Goal: Task Accomplishment & Management: Use online tool/utility

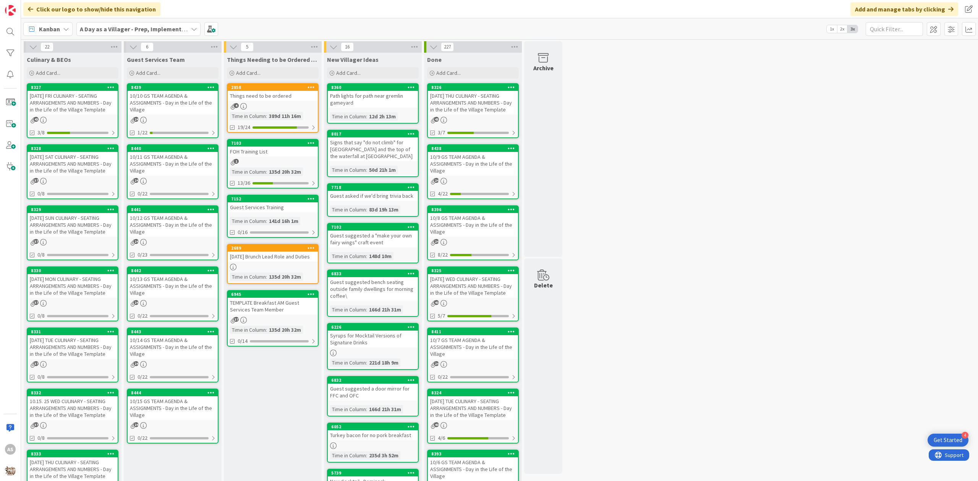
click at [271, 106] on div "4" at bounding box center [273, 106] width 90 height 6
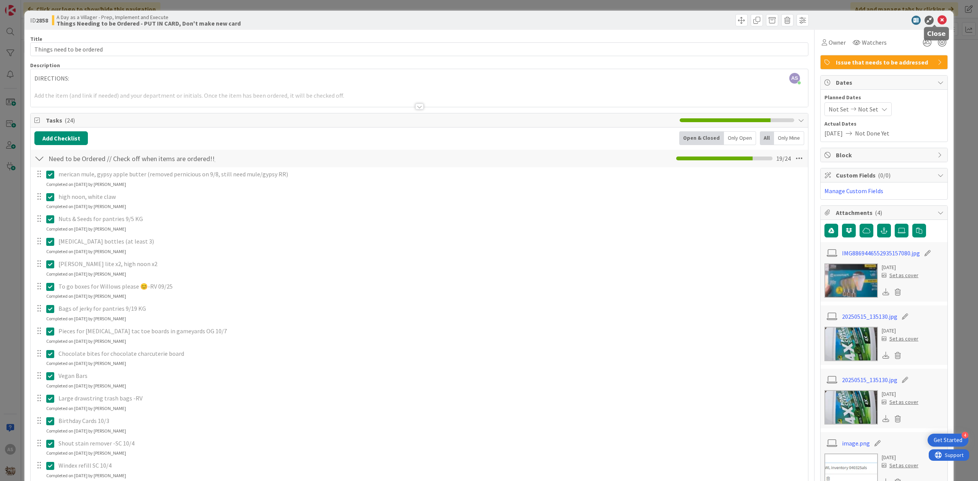
click at [937, 21] on icon at bounding box center [941, 20] width 9 height 9
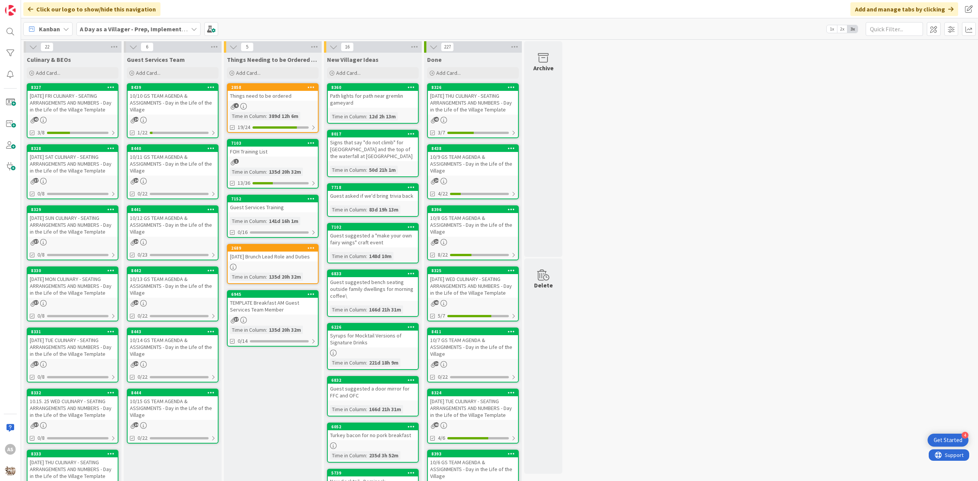
click at [163, 103] on div "10/10 GS TEAM AGENDA & ASSIGNMENTS - Day in the Life of the Village" at bounding box center [173, 103] width 90 height 24
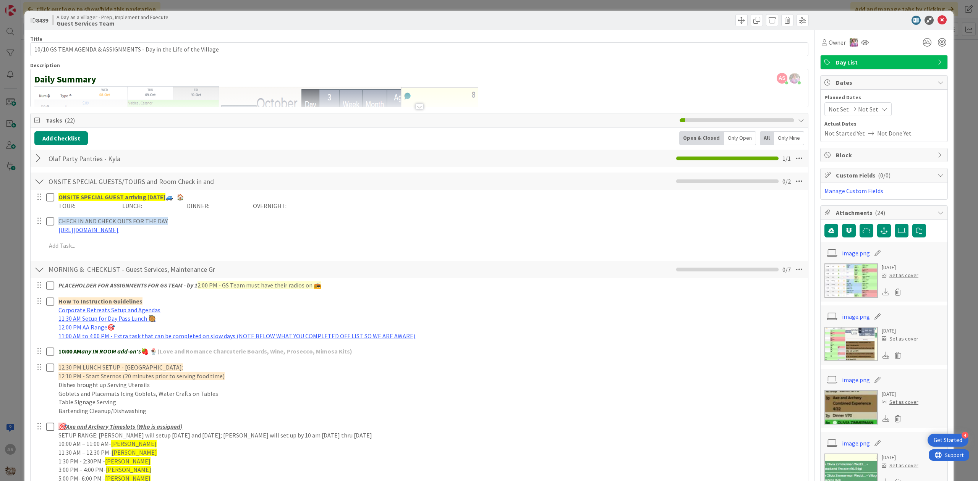
click at [34, 159] on div at bounding box center [39, 159] width 10 height 14
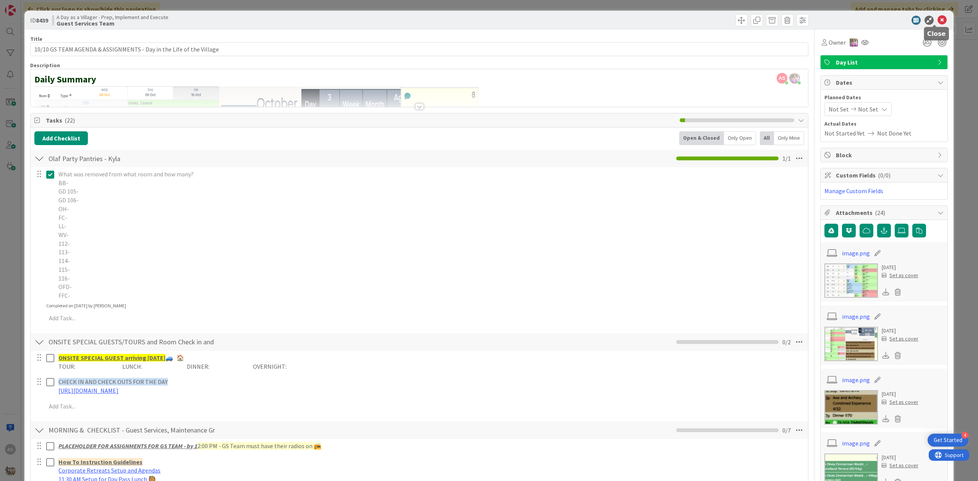
click at [937, 22] on icon at bounding box center [941, 20] width 9 height 9
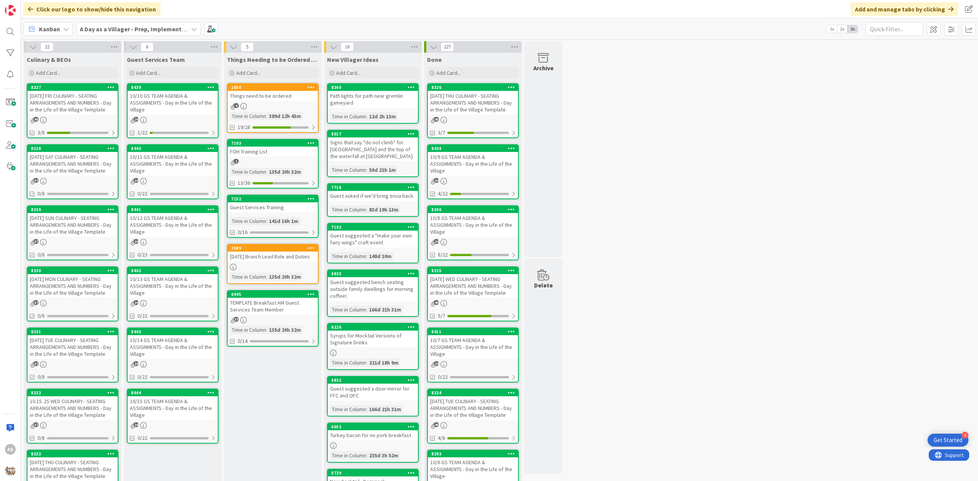
click at [158, 105] on div "10/10 GS TEAM AGENDA & ASSIGNMENTS - Day in the Life of the Village" at bounding box center [173, 103] width 90 height 24
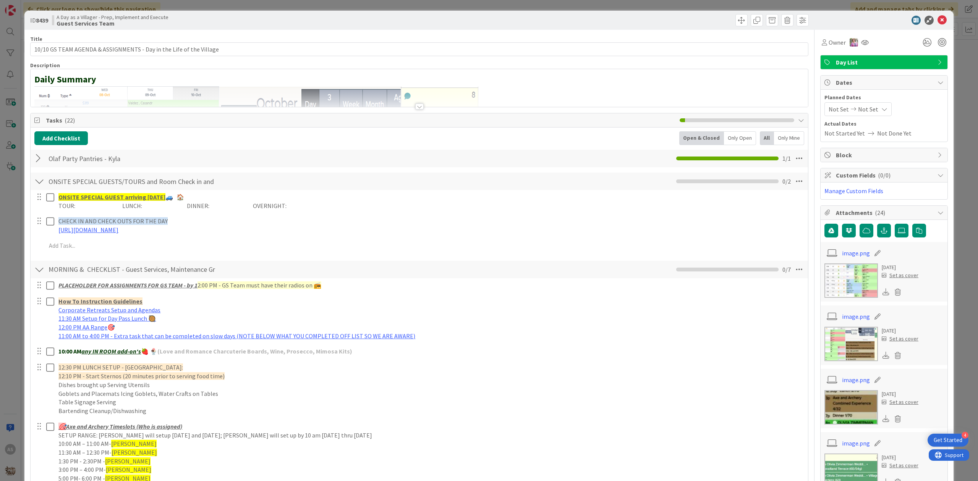
click at [40, 160] on div at bounding box center [39, 159] width 10 height 14
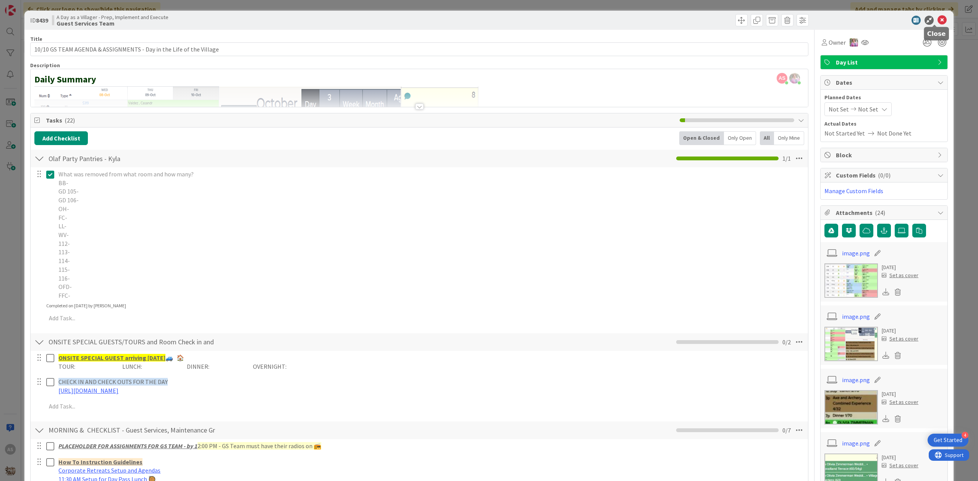
click at [937, 22] on icon at bounding box center [941, 20] width 9 height 9
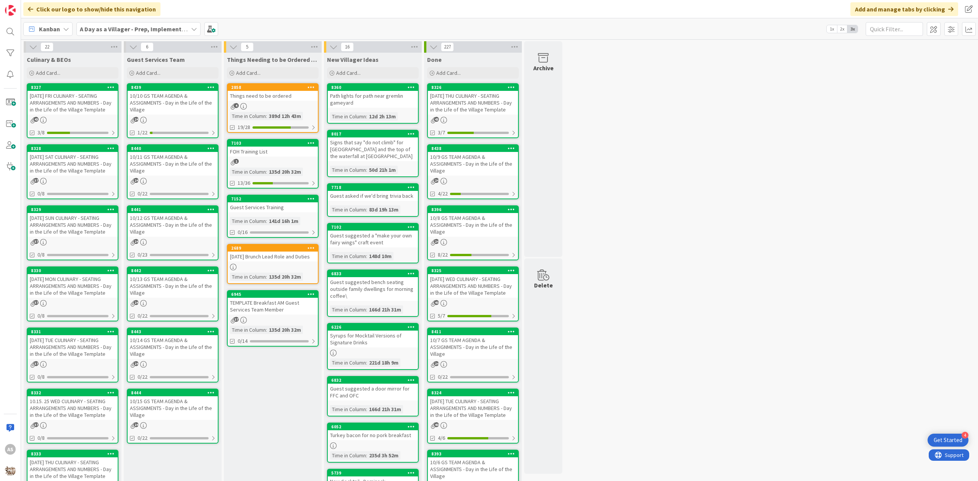
click at [170, 160] on div "10/11 GS TEAM AGENDA & ASSIGNMENTS - Day in the Life of the Village" at bounding box center [173, 164] width 90 height 24
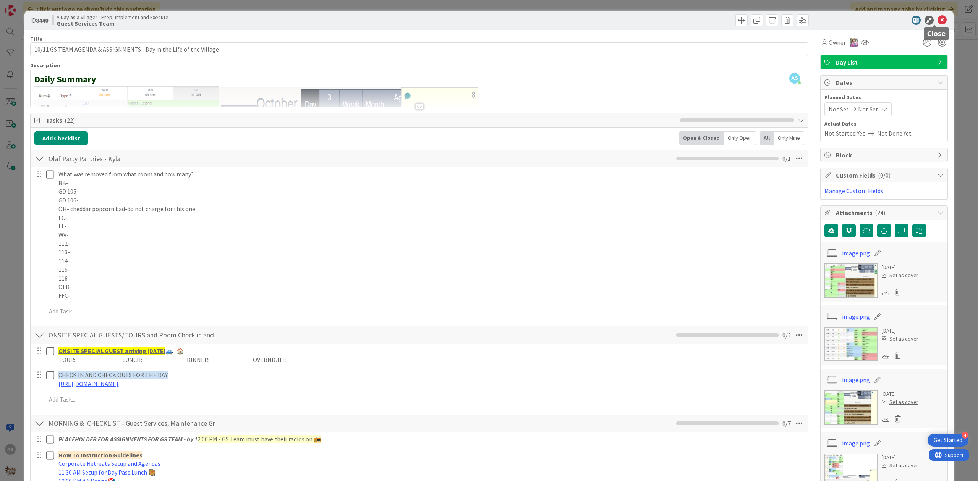
click at [937, 19] on icon at bounding box center [941, 20] width 9 height 9
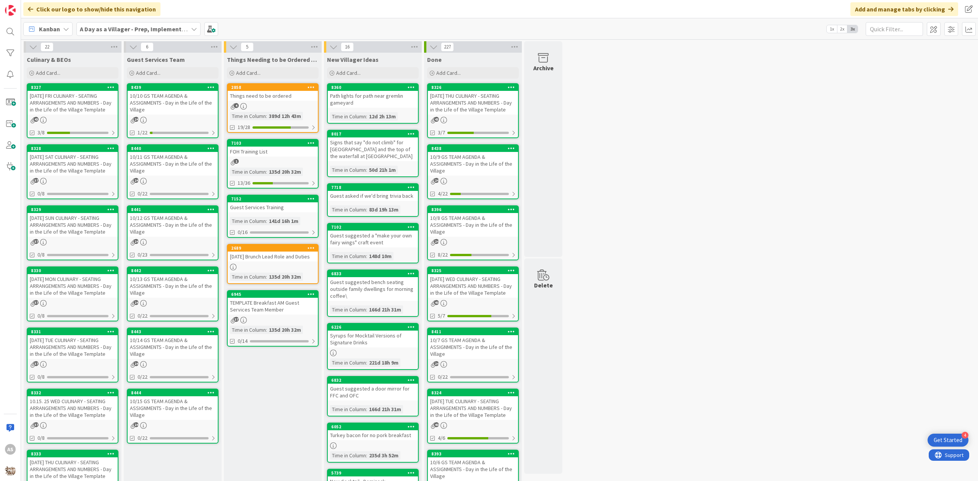
click at [167, 225] on div "10/12 GS TEAM AGENDA & ASSIGNMENTS - Day in the Life of the Village" at bounding box center [173, 225] width 90 height 24
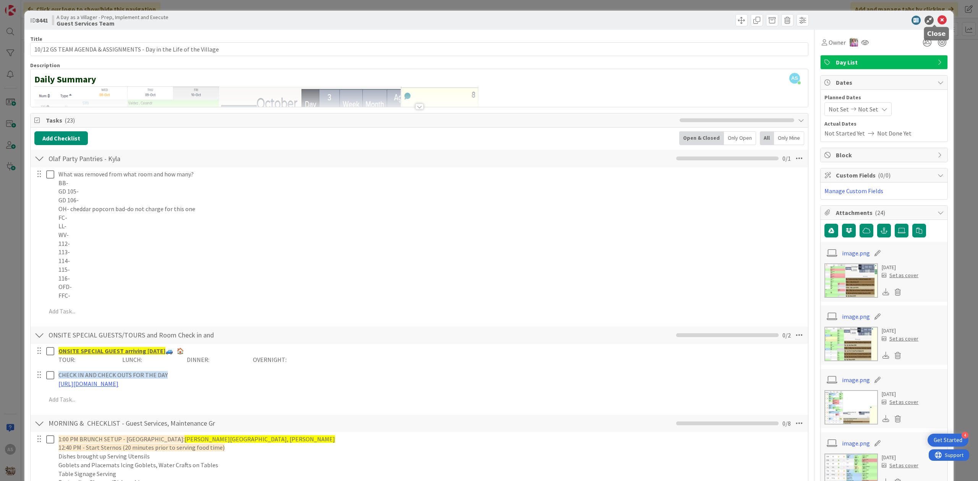
click at [933, 24] on div at bounding box center [934, 25] width 5 height 2
drag, startPoint x: 937, startPoint y: 19, endPoint x: 886, endPoint y: 33, distance: 52.6
click at [937, 19] on icon at bounding box center [941, 20] width 9 height 9
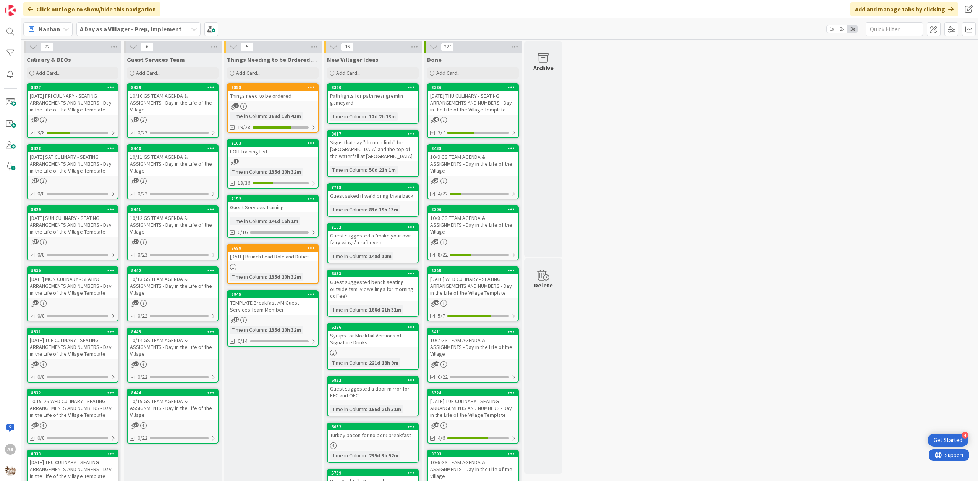
click at [479, 105] on div "[DATE] THU CULINARY - SEATING ARRANGEMENTS AND NUMBERS - Day in the Life of the…" at bounding box center [473, 103] width 90 height 24
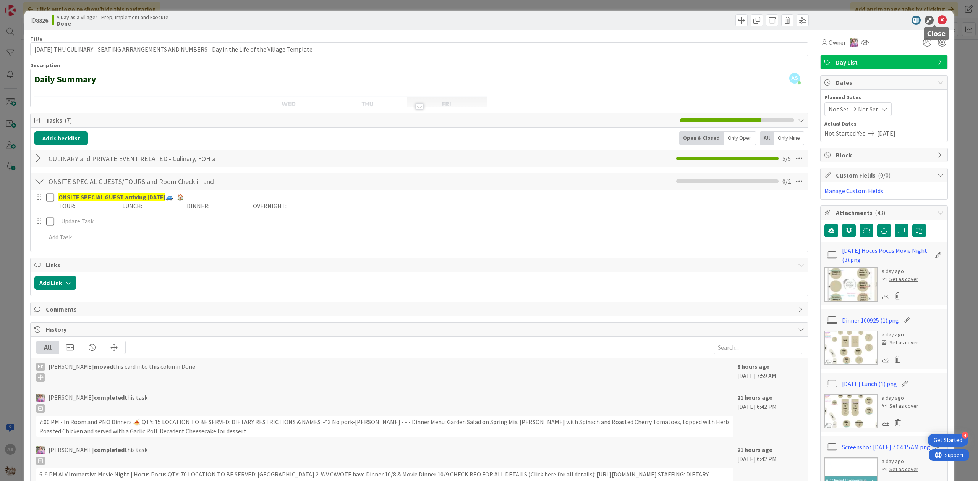
click at [937, 21] on icon at bounding box center [941, 20] width 9 height 9
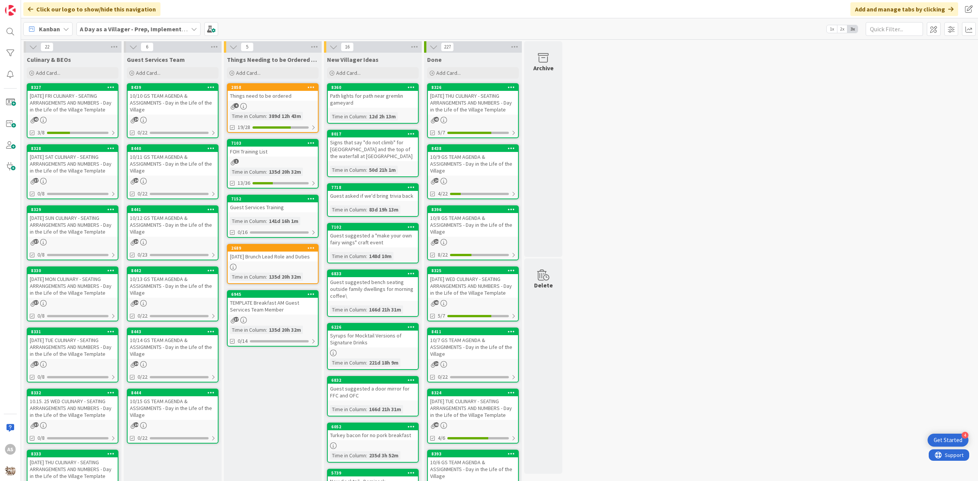
click at [176, 95] on div "10/10 GS TEAM AGENDA & ASSIGNMENTS - Day in the Life of the Village" at bounding box center [173, 103] width 90 height 24
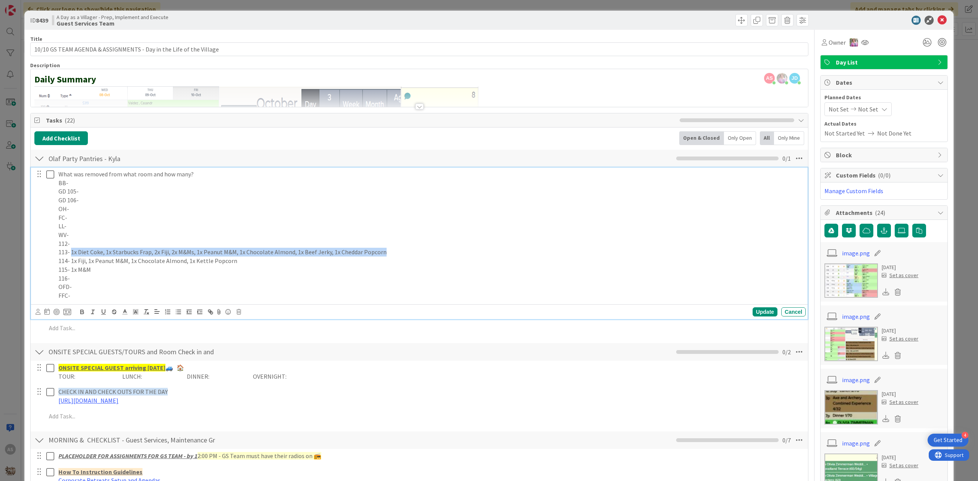
drag, startPoint x: 375, startPoint y: 249, endPoint x: 72, endPoint y: 254, distance: 303.3
click at [72, 254] on p "113- 1x Diet Coke, 1x Starbucks Frap, 2x Fiji, 2x M&Ms, 1x Peanut M&M, 1x Choco…" at bounding box center [430, 252] width 744 height 9
copy p "1x Diet Coke, 1x Starbucks Frap, 2x Fiji, 2x M&Ms, 1x Peanut M&M, 1x Chocolate …"
click at [260, 265] on p "114- 1x Fiji, 1x Peanut M&M, 1x Chocolate Almond, 1x Kettle Popcorn" at bounding box center [430, 261] width 744 height 9
drag, startPoint x: 288, startPoint y: 267, endPoint x: 124, endPoint y: 272, distance: 163.9
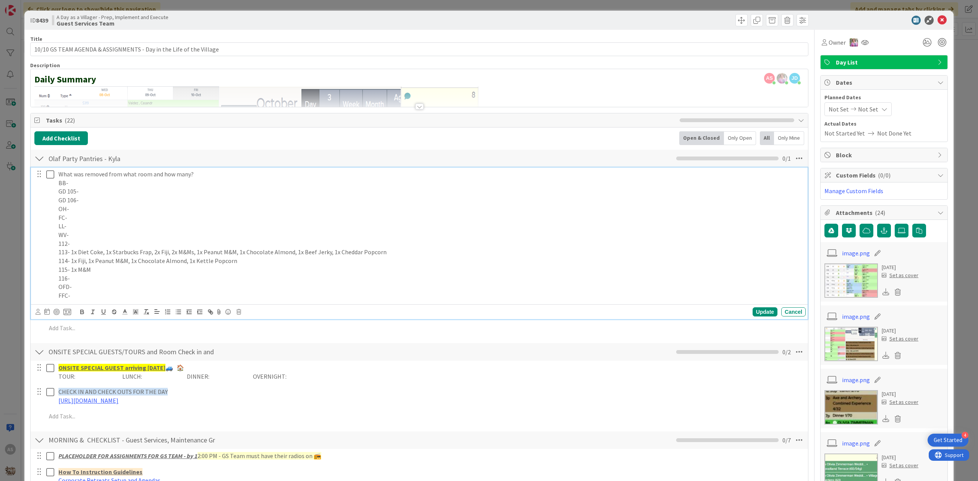
click at [124, 272] on p "115- 1x M&M" at bounding box center [430, 269] width 744 height 9
click at [124, 271] on p "115- 1x M&M" at bounding box center [430, 269] width 744 height 9
click at [252, 258] on p "114- 1x Fiji, 1x Peanut M&M, 1x Chocolate Almond, 1x Kettle Popcorn" at bounding box center [430, 261] width 744 height 9
drag, startPoint x: 243, startPoint y: 262, endPoint x: 57, endPoint y: 257, distance: 186.5
click at [57, 257] on div "What was removed from what room and how many? BB- GD 105- GD 106- OH- FC- LL- W…" at bounding box center [430, 235] width 750 height 135
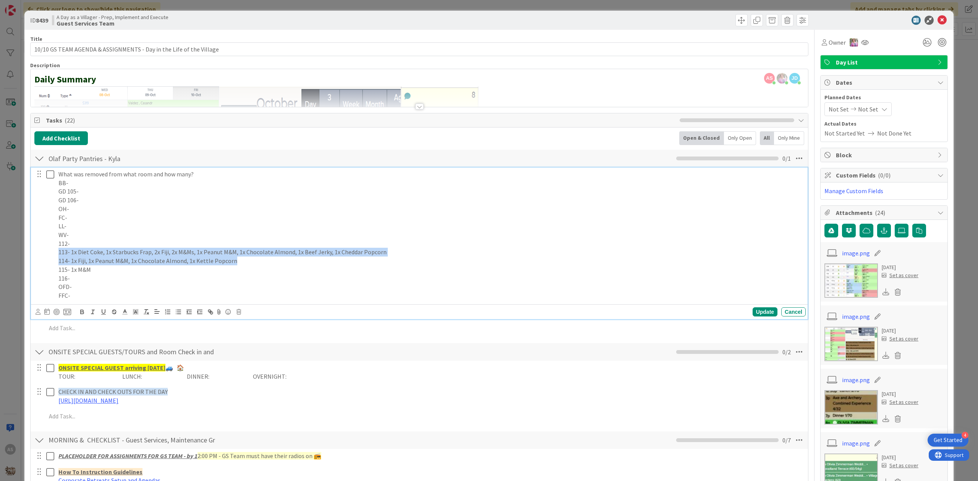
copy div "113- 1x Diet Coke, 1x Starbucks Frap, 2x Fiji, 2x M&Ms, 1x Peanut M&M, 1x Choco…"
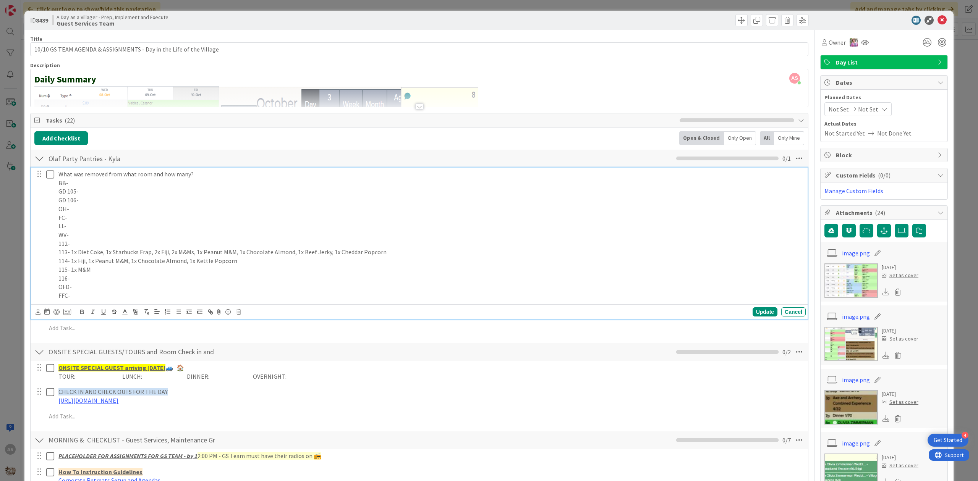
drag, startPoint x: 115, startPoint y: 273, endPoint x: 95, endPoint y: 278, distance: 20.7
click at [113, 273] on p "115- 1x M&M" at bounding box center [430, 269] width 744 height 9
drag, startPoint x: 100, startPoint y: 270, endPoint x: 71, endPoint y: 273, distance: 29.2
click at [71, 273] on p "115- 1x M&M" at bounding box center [430, 269] width 744 height 9
copy p "1x M&M"
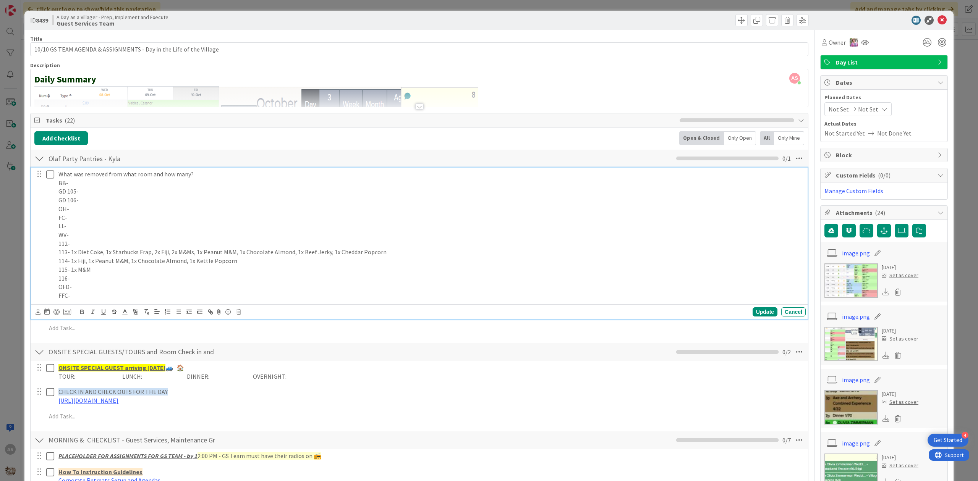
click at [239, 291] on p "OFD-" at bounding box center [430, 287] width 744 height 9
click at [53, 178] on icon at bounding box center [50, 174] width 8 height 9
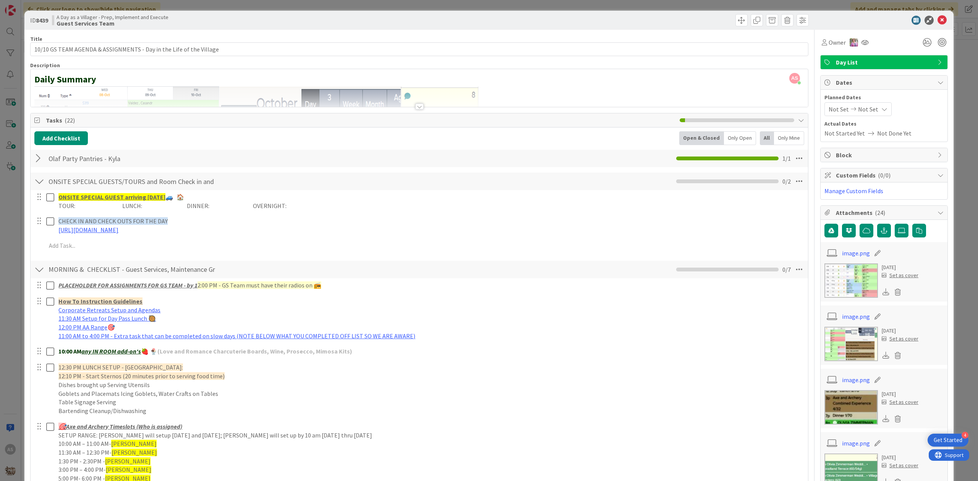
click at [935, 26] on div "ID 8439 A Day as a Villager - Prep, Implement and Execute Guest Services Team" at bounding box center [488, 20] width 929 height 19
click at [937, 22] on icon at bounding box center [941, 20] width 9 height 9
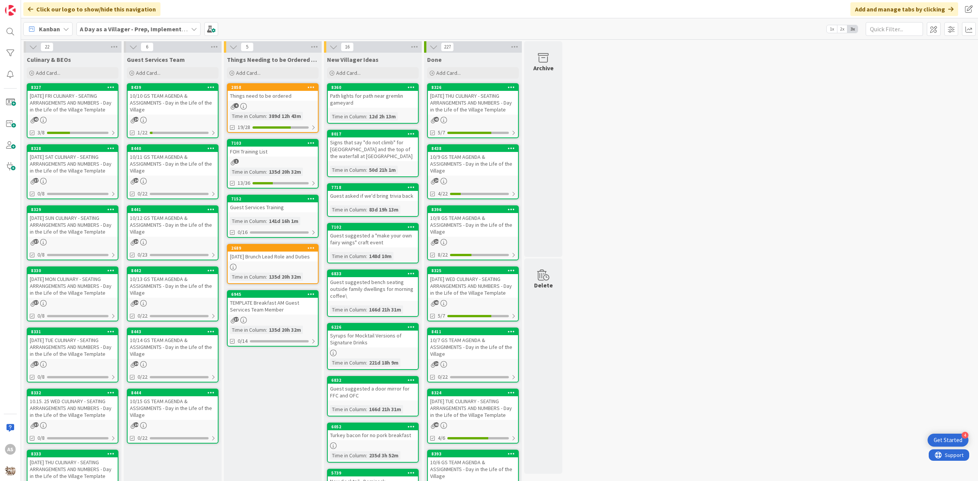
click at [251, 311] on div "TEMPLATE Breakfast AM Guest Services Team Member" at bounding box center [273, 306] width 90 height 17
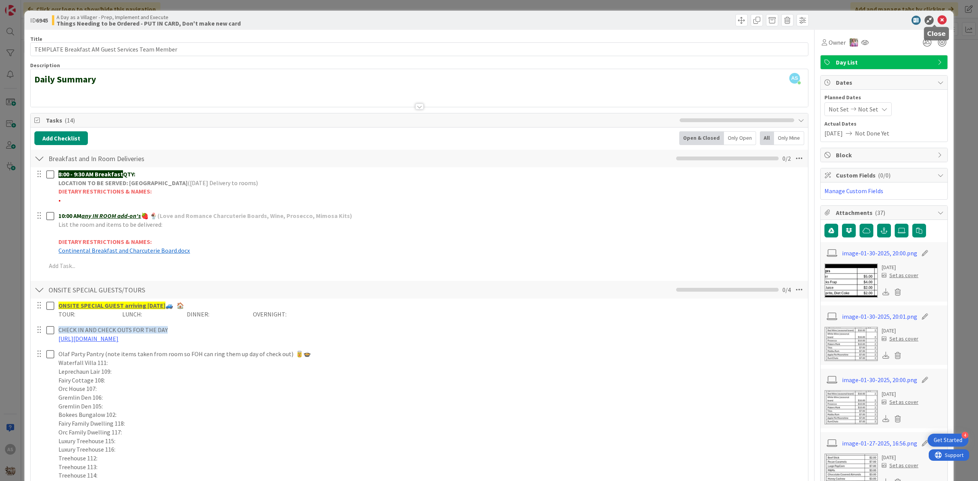
click at [937, 21] on icon at bounding box center [941, 20] width 9 height 9
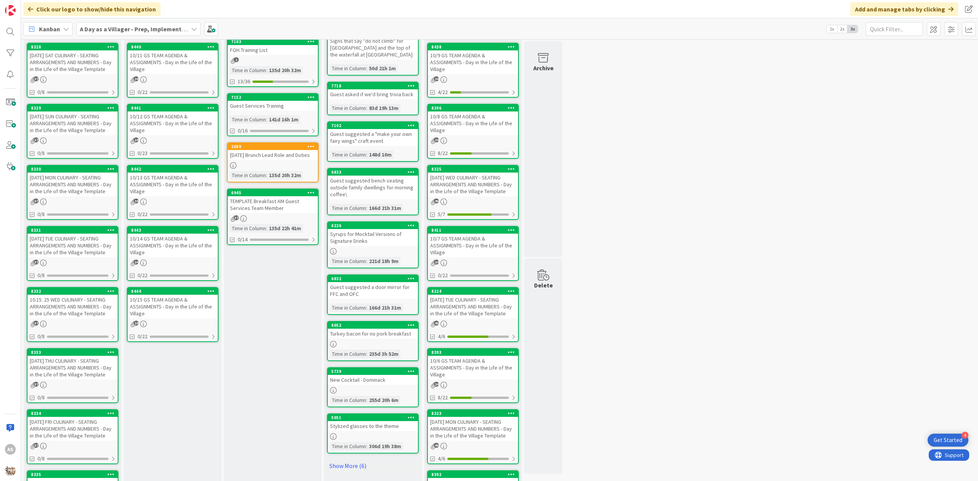
scroll to position [153, 0]
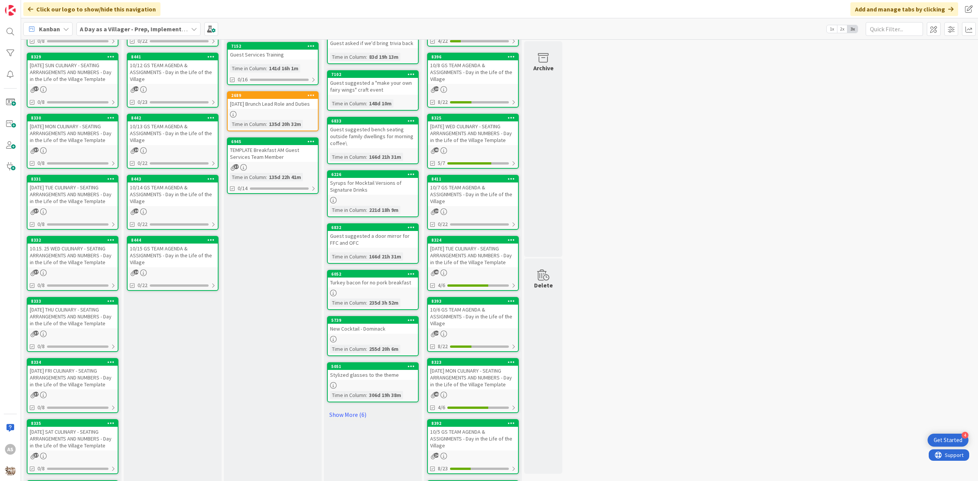
click at [189, 67] on div "10/12 GS TEAM AGENDA & ASSIGNMENTS - Day in the Life of the Village" at bounding box center [173, 72] width 90 height 24
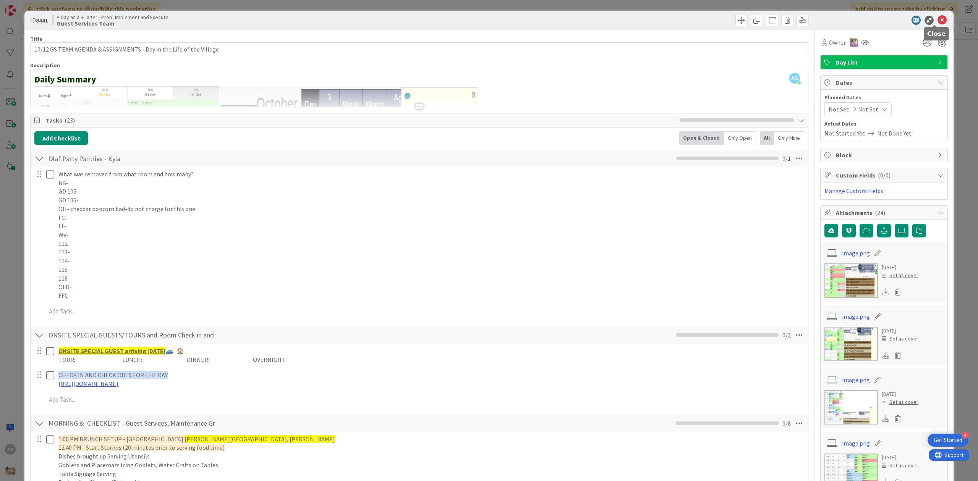
click at [937, 20] on icon at bounding box center [941, 20] width 9 height 9
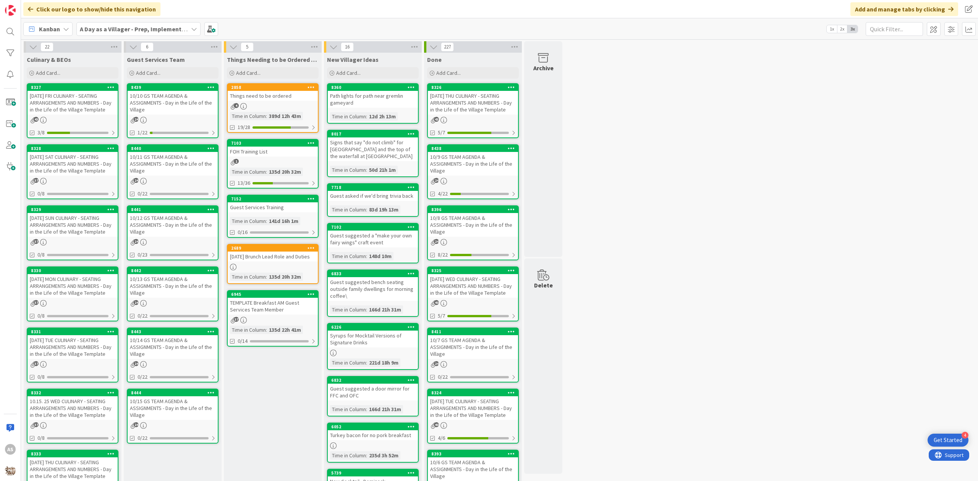
click at [182, 106] on div "10/10 GS TEAM AGENDA & ASSIGNMENTS - Day in the Life of the Village" at bounding box center [173, 103] width 90 height 24
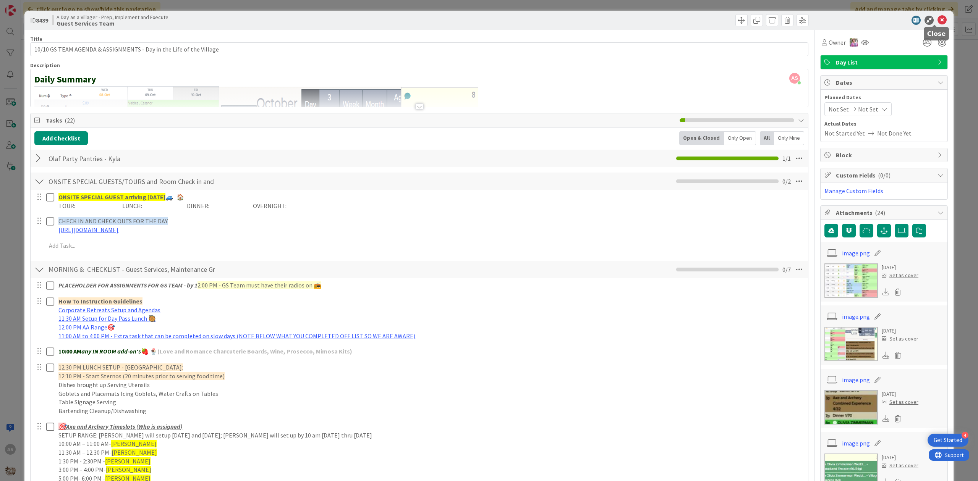
drag, startPoint x: 937, startPoint y: 20, endPoint x: 818, endPoint y: 4, distance: 119.9
click at [937, 21] on icon at bounding box center [941, 20] width 9 height 9
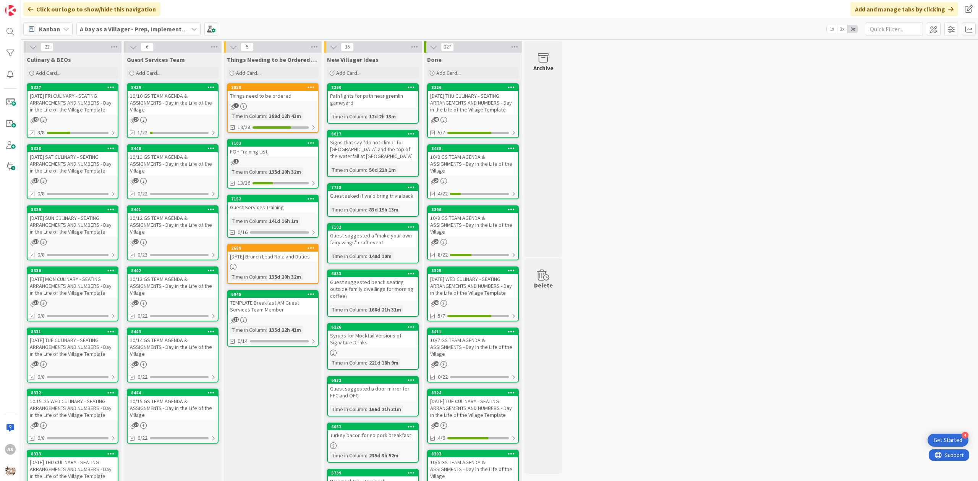
click at [173, 173] on div "10/11 GS TEAM AGENDA & ASSIGNMENTS - Day in the Life of the Village" at bounding box center [173, 164] width 90 height 24
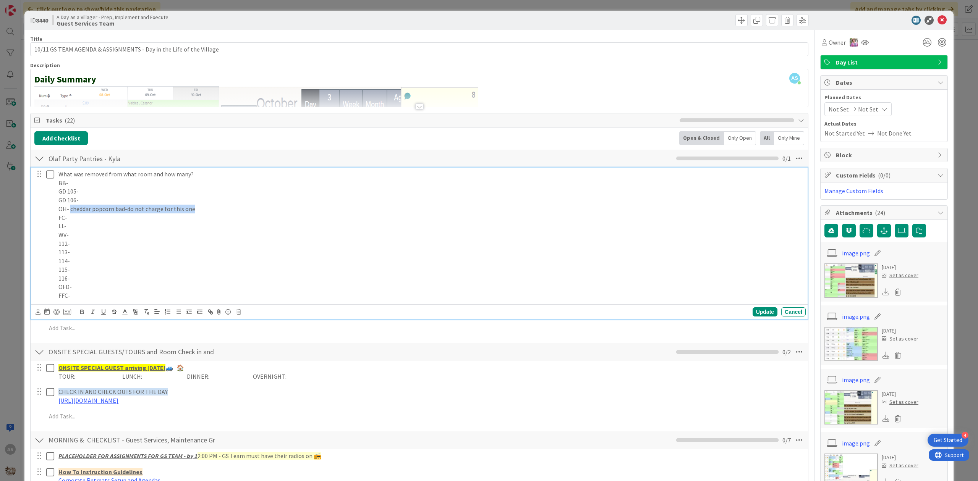
drag, startPoint x: 69, startPoint y: 212, endPoint x: 210, endPoint y: 209, distance: 141.0
click at [210, 209] on p "OH- cheddar popcorn bad-do not charge for this one" at bounding box center [430, 209] width 744 height 9
click at [754, 317] on div "Update" at bounding box center [764, 311] width 25 height 9
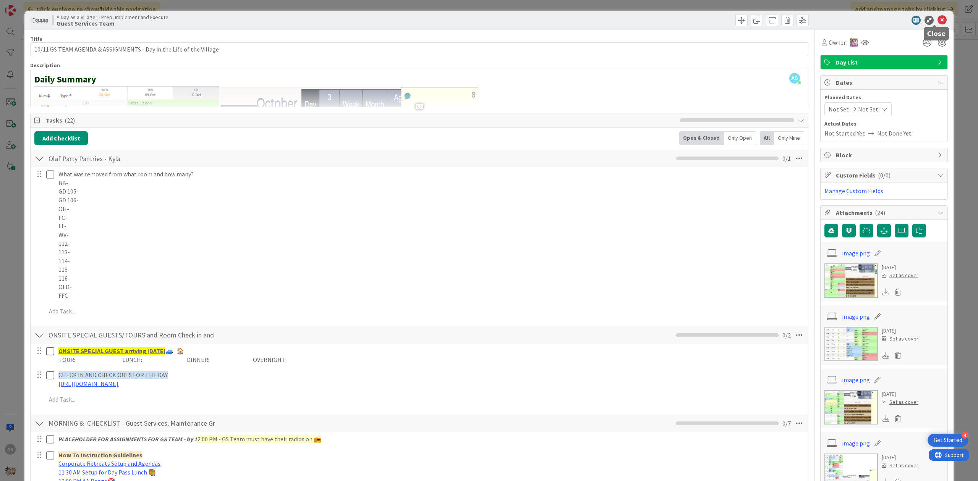
click at [937, 20] on icon at bounding box center [941, 20] width 9 height 9
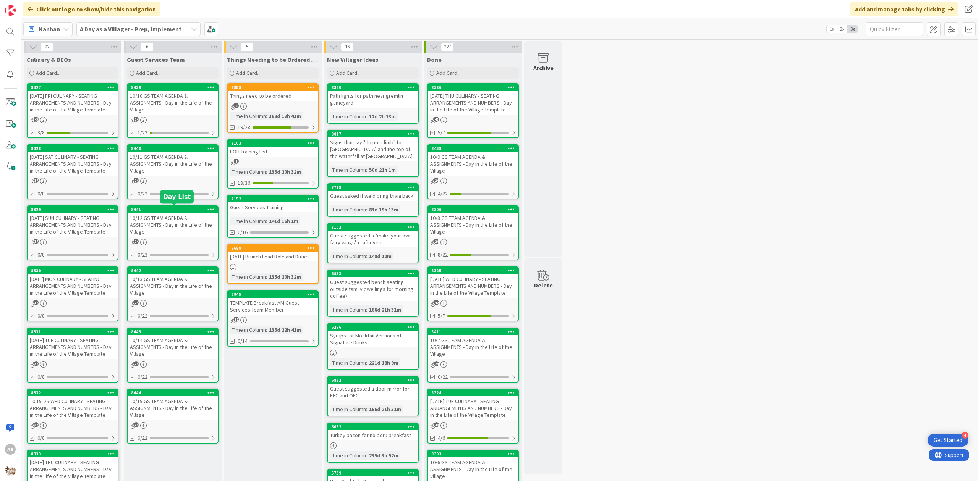
click at [167, 219] on div "10/12 GS TEAM AGENDA & ASSIGNMENTS - Day in the Life of the Village" at bounding box center [173, 225] width 90 height 24
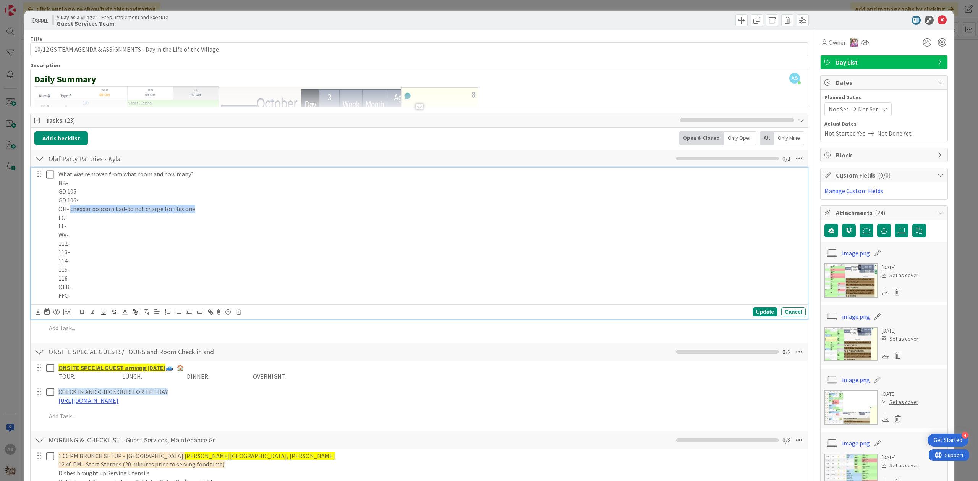
drag, startPoint x: 199, startPoint y: 210, endPoint x: 70, endPoint y: 211, distance: 128.7
click at [70, 211] on p "OH- cheddar popcorn bad-do not charge for this one" at bounding box center [430, 209] width 744 height 9
click at [752, 315] on div "Update" at bounding box center [764, 311] width 25 height 9
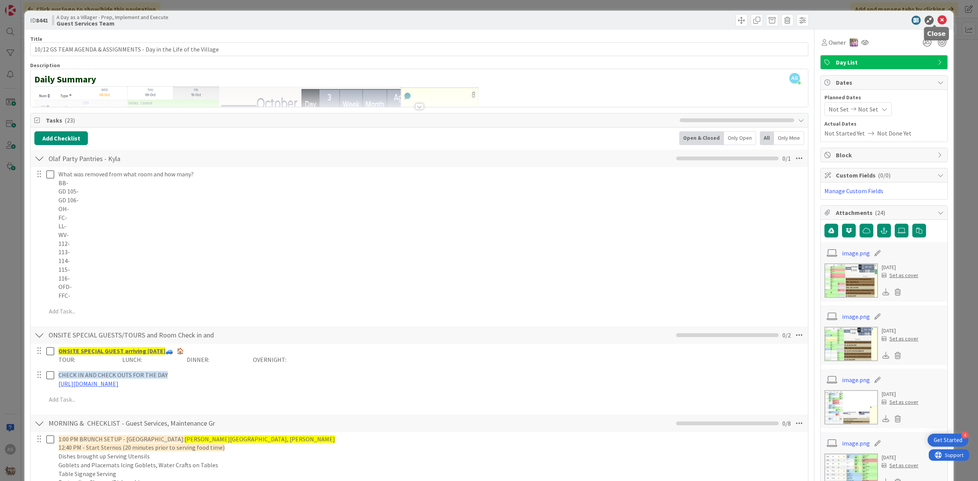
click at [938, 21] on icon at bounding box center [941, 20] width 9 height 9
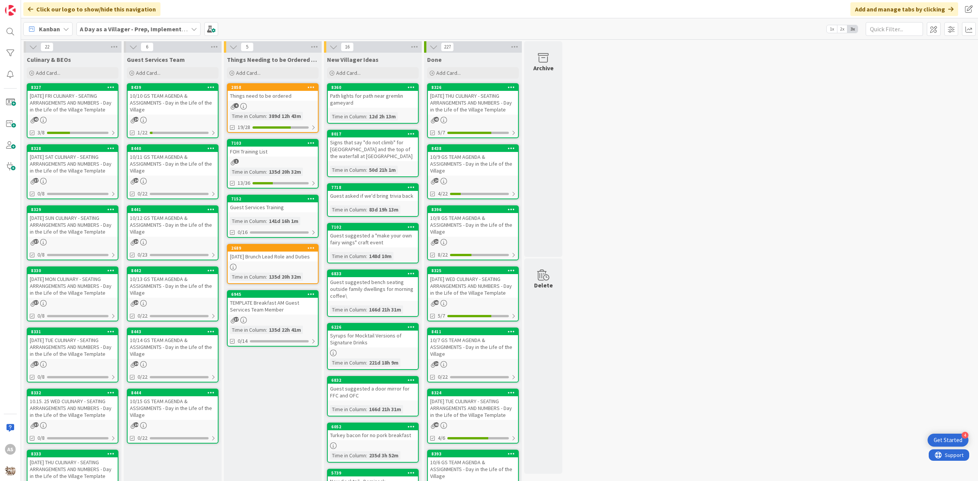
click at [177, 290] on div "10/13 GS TEAM AGENDA & ASSIGNMENTS - Day in the Life of the Village" at bounding box center [173, 286] width 90 height 24
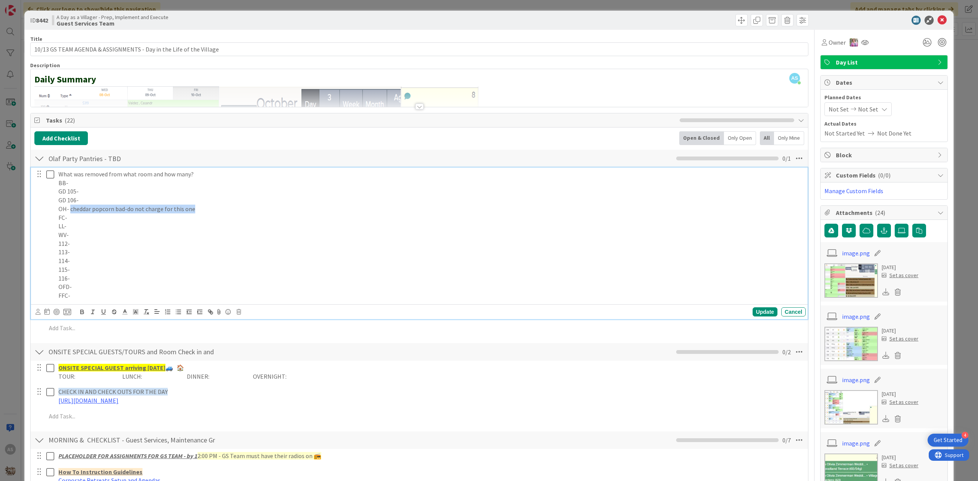
drag, startPoint x: 70, startPoint y: 212, endPoint x: 193, endPoint y: 211, distance: 123.8
click at [193, 211] on p "OH- cheddar popcorn bad-do not charge for this one" at bounding box center [430, 209] width 744 height 9
click at [755, 316] on div "Update" at bounding box center [764, 311] width 25 height 9
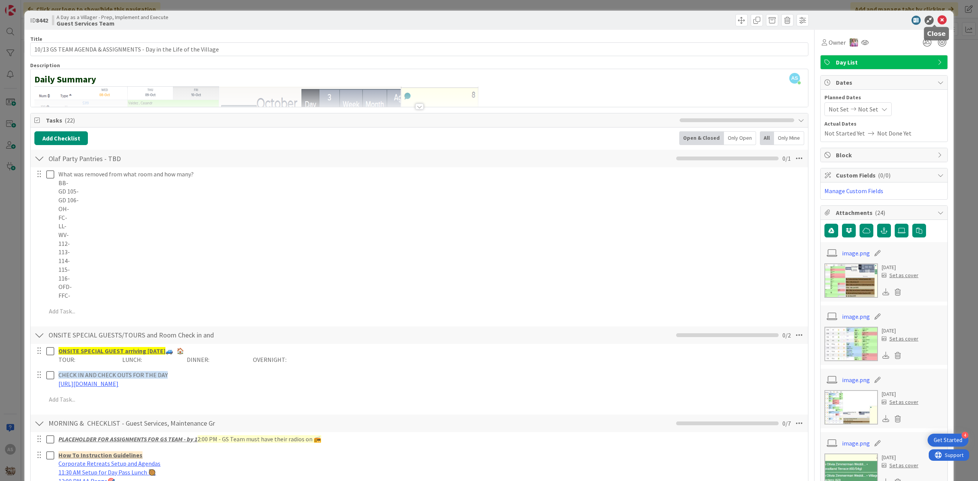
click at [937, 18] on icon at bounding box center [941, 20] width 9 height 9
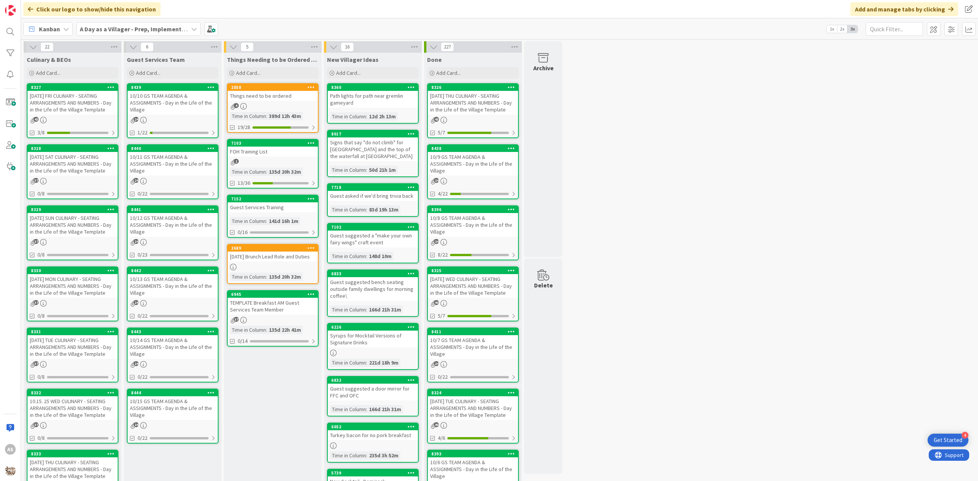
click at [187, 361] on div "24" at bounding box center [173, 364] width 90 height 6
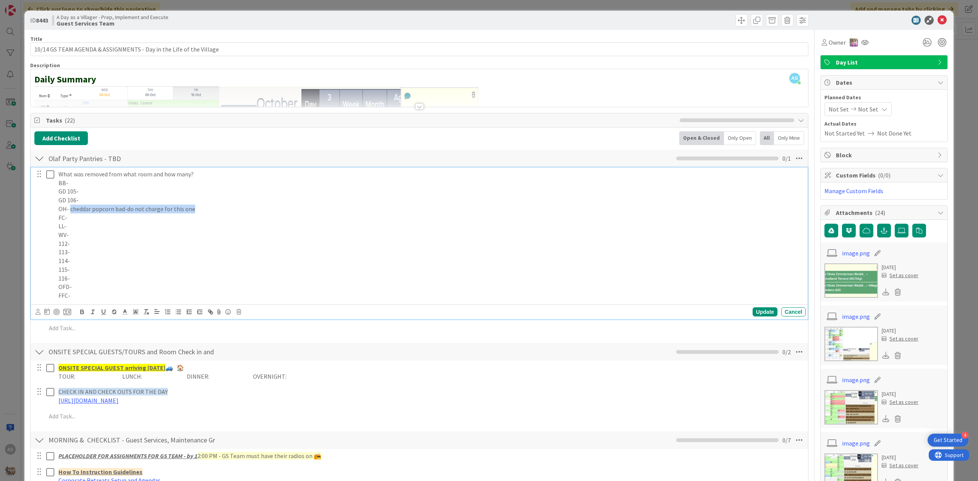
drag, startPoint x: 206, startPoint y: 213, endPoint x: 70, endPoint y: 213, distance: 136.0
click at [70, 213] on p "OH- cheddar popcorn bad-do not charge for this one" at bounding box center [430, 209] width 744 height 9
click at [760, 313] on div "Update" at bounding box center [764, 311] width 25 height 9
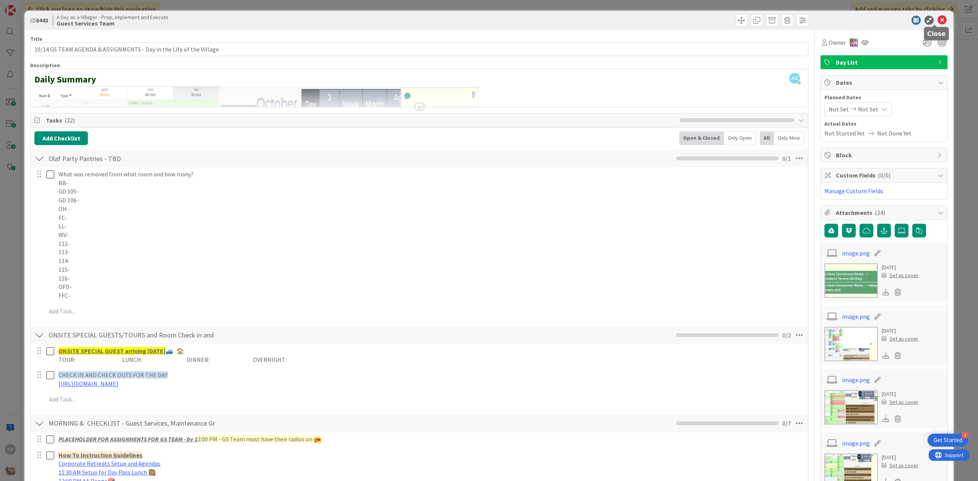
click at [937, 22] on icon at bounding box center [941, 20] width 9 height 9
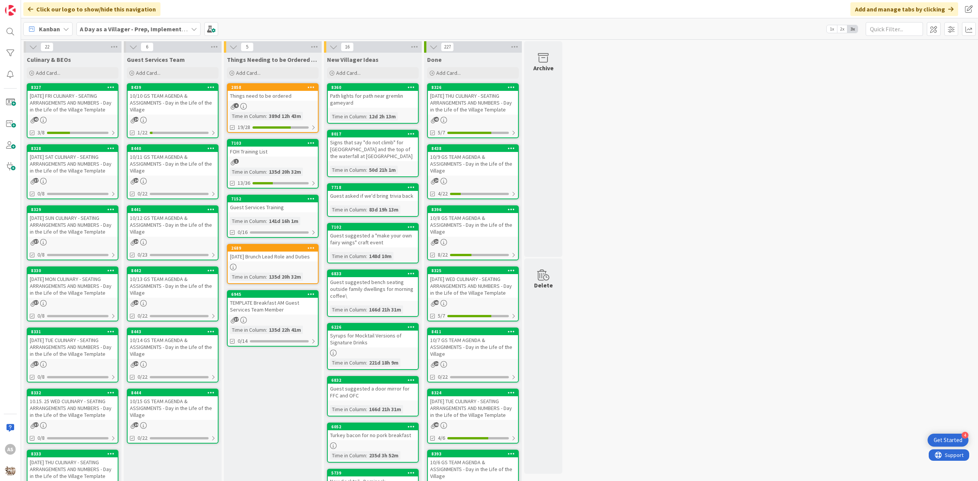
click at [194, 351] on div "10/14 GS TEAM AGENDA & ASSIGNMENTS - Day in the Life of the Village" at bounding box center [173, 347] width 90 height 24
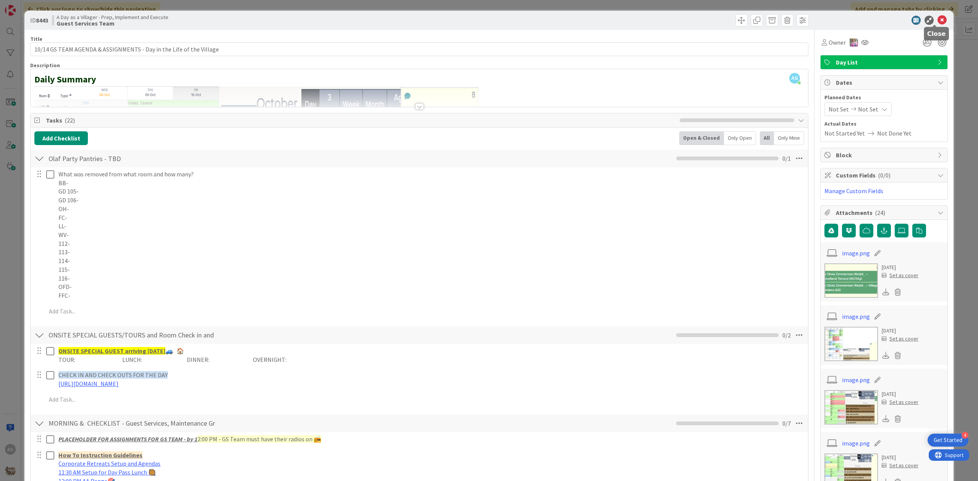
click at [937, 21] on icon at bounding box center [941, 20] width 9 height 9
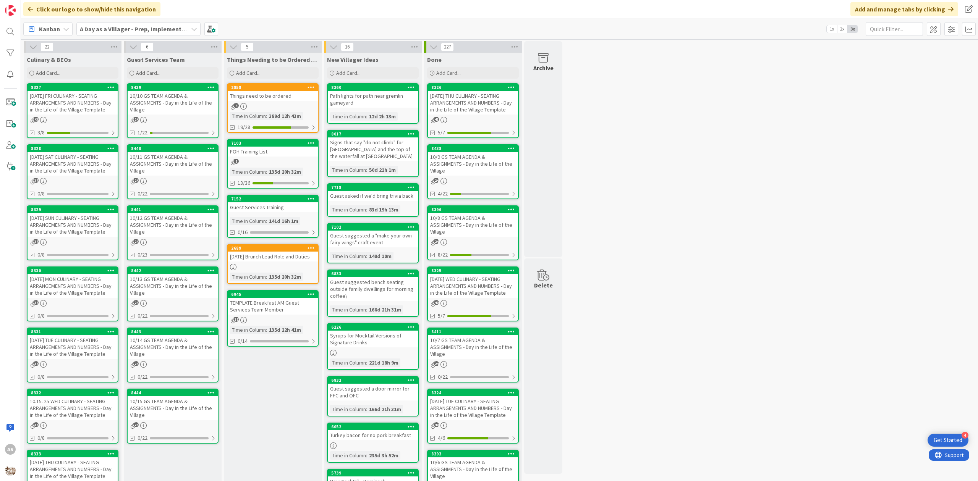
click at [178, 410] on div "10/15 GS TEAM AGENDA & ASSIGNMENTS - Day in the Life of the Village" at bounding box center [173, 408] width 90 height 24
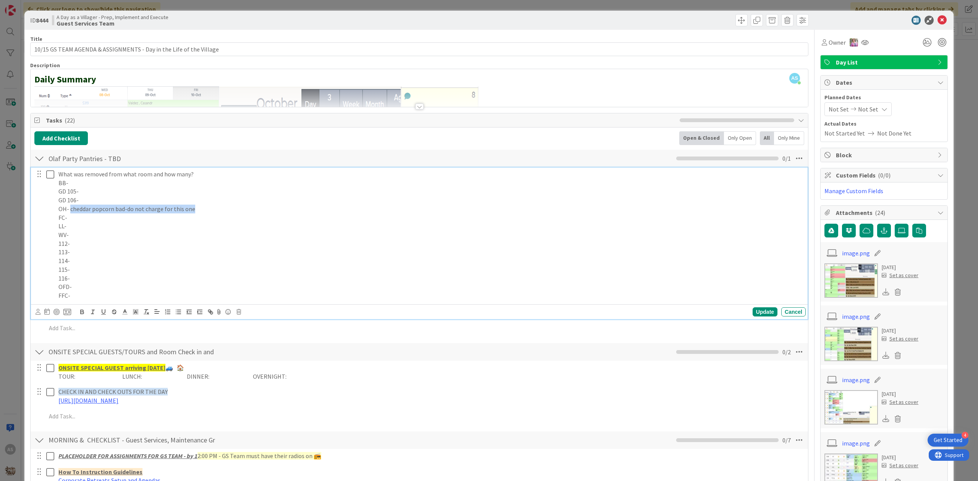
drag, startPoint x: 201, startPoint y: 213, endPoint x: 70, endPoint y: 208, distance: 131.5
click at [70, 208] on p "OH- cheddar popcorn bad-do not charge for this one" at bounding box center [430, 209] width 744 height 9
click at [752, 312] on div "Update" at bounding box center [764, 311] width 25 height 9
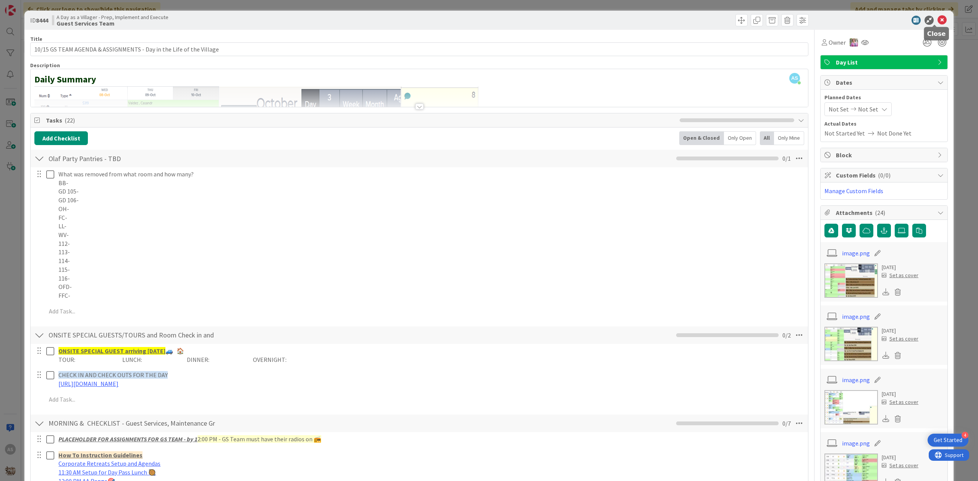
click at [937, 19] on icon at bounding box center [941, 20] width 9 height 9
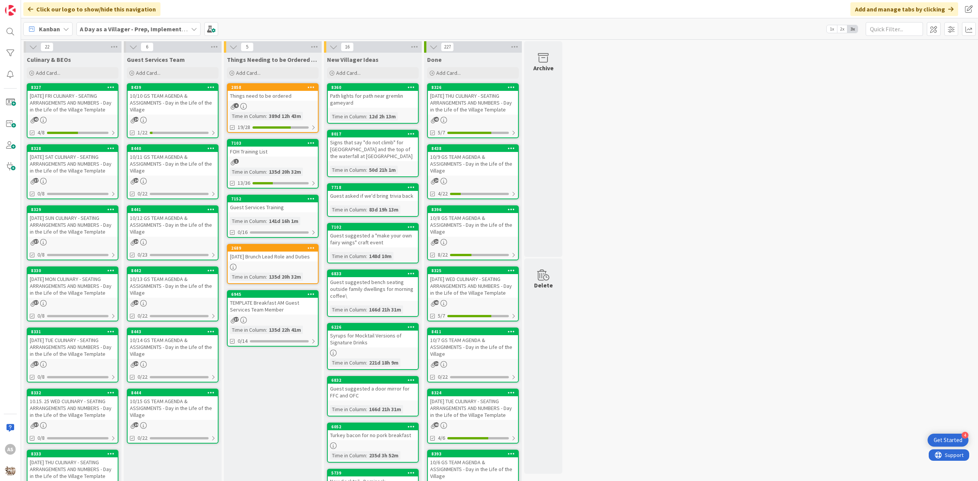
click at [163, 106] on div "10/10 GS TEAM AGENDA & ASSIGNMENTS - Day in the Life of the Village" at bounding box center [173, 103] width 90 height 24
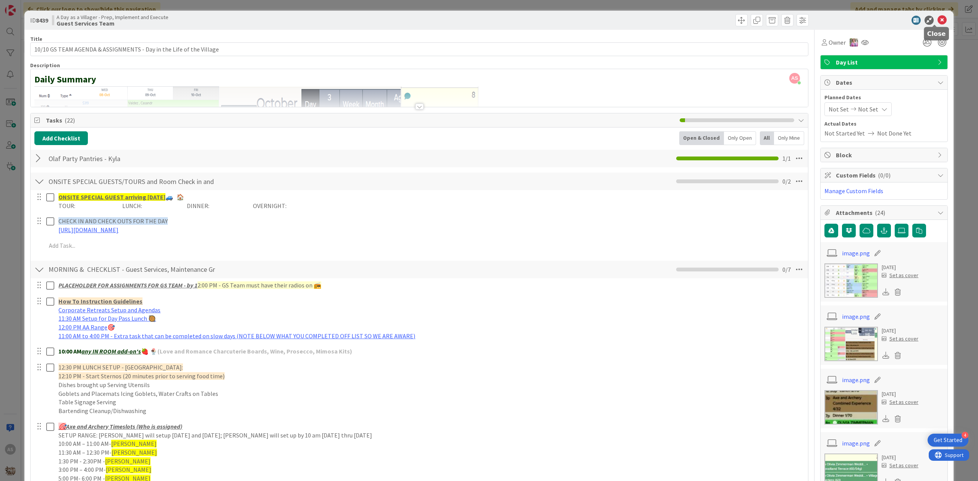
click at [937, 21] on icon at bounding box center [941, 20] width 9 height 9
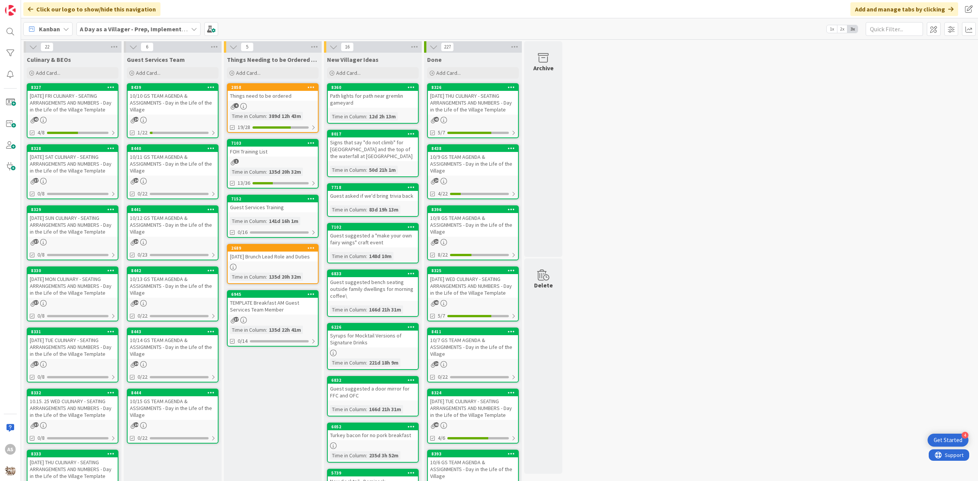
click at [95, 181] on div "37" at bounding box center [72, 181] width 90 height 6
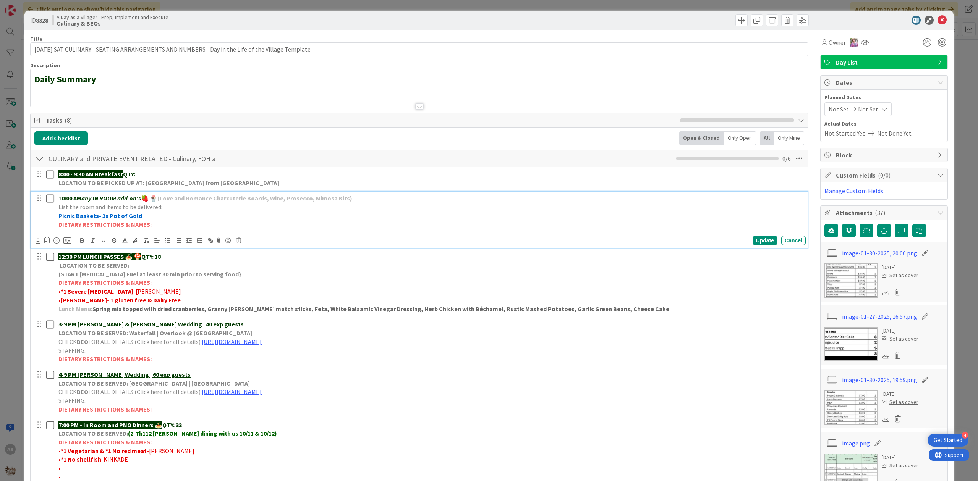
click at [102, 213] on strong "Picnic Baskets- 3x Pot of Gold" at bounding box center [100, 216] width 84 height 8
click at [755, 245] on div "Update" at bounding box center [764, 240] width 25 height 9
